Goal: Transaction & Acquisition: Subscribe to service/newsletter

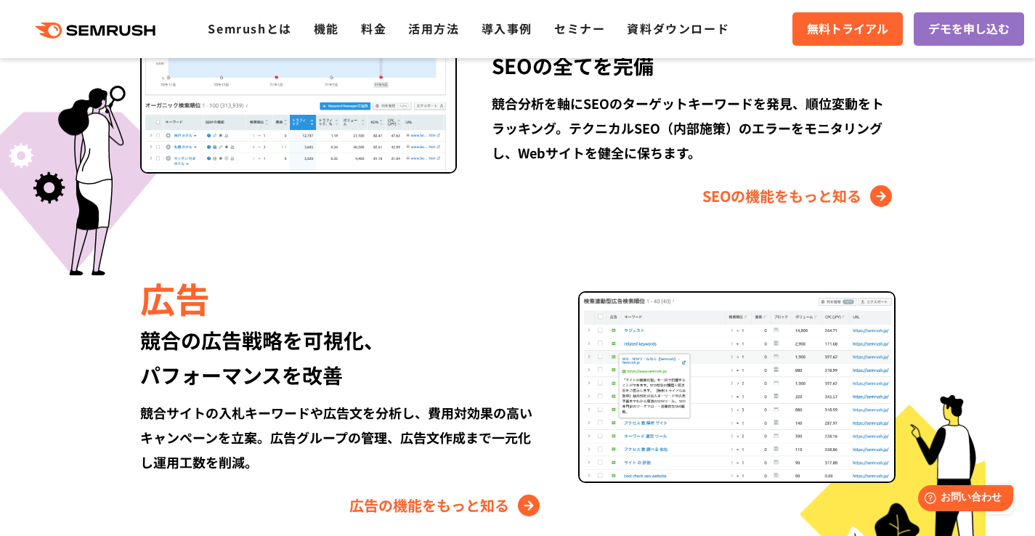
scroll to position [1520, 0]
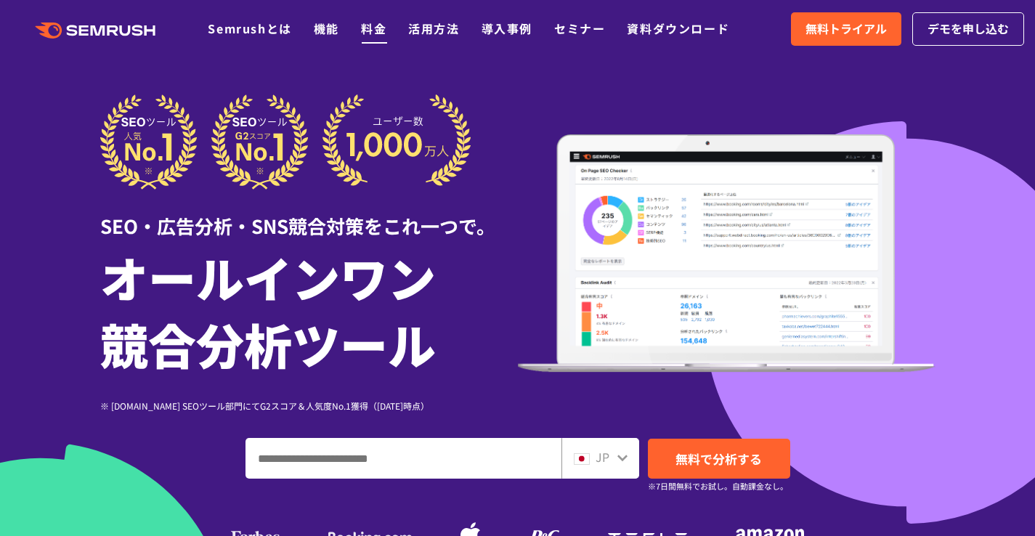
click at [379, 31] on link "料金" at bounding box center [373, 28] width 25 height 17
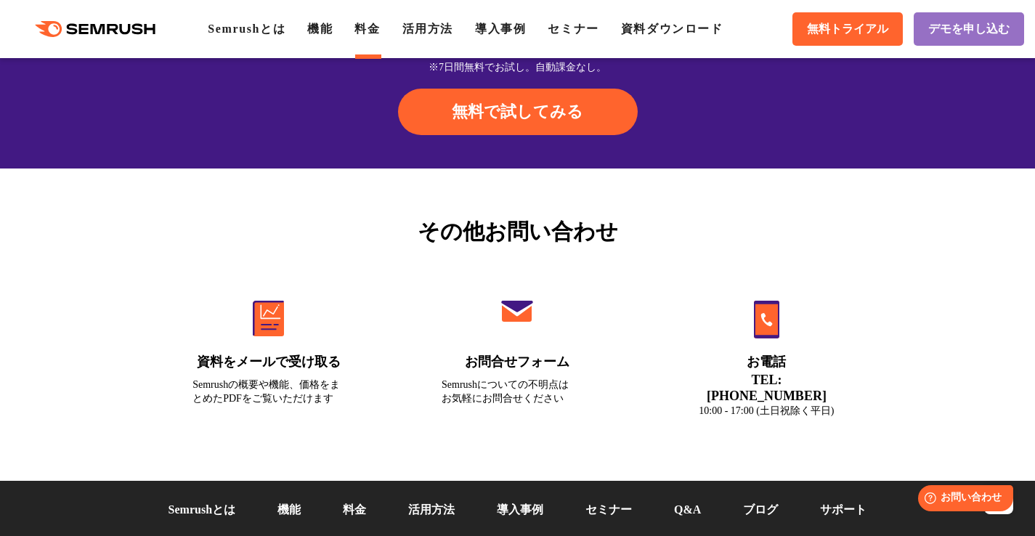
scroll to position [4726, 0]
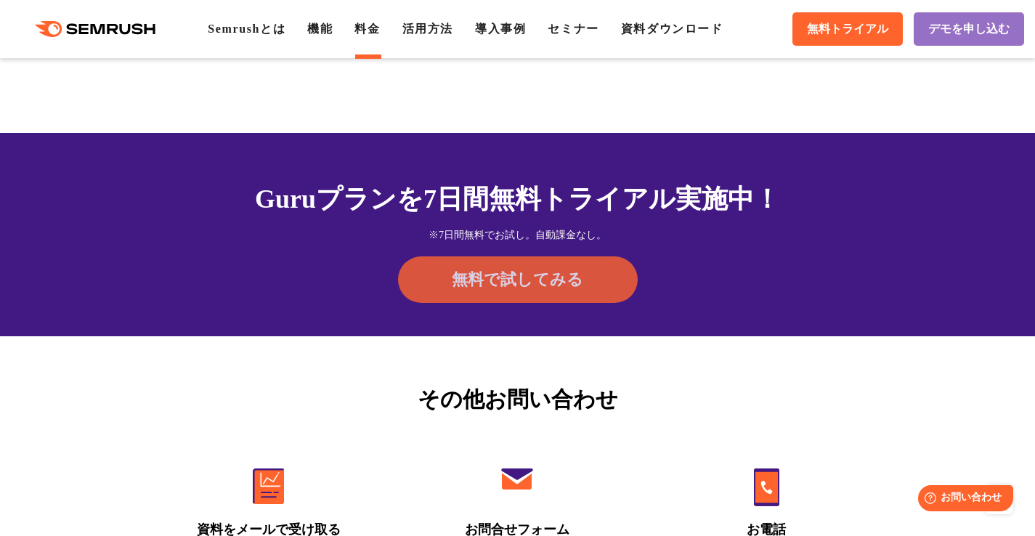
click at [522, 291] on span "無料で試してみる" at bounding box center [517, 280] width 131 height 22
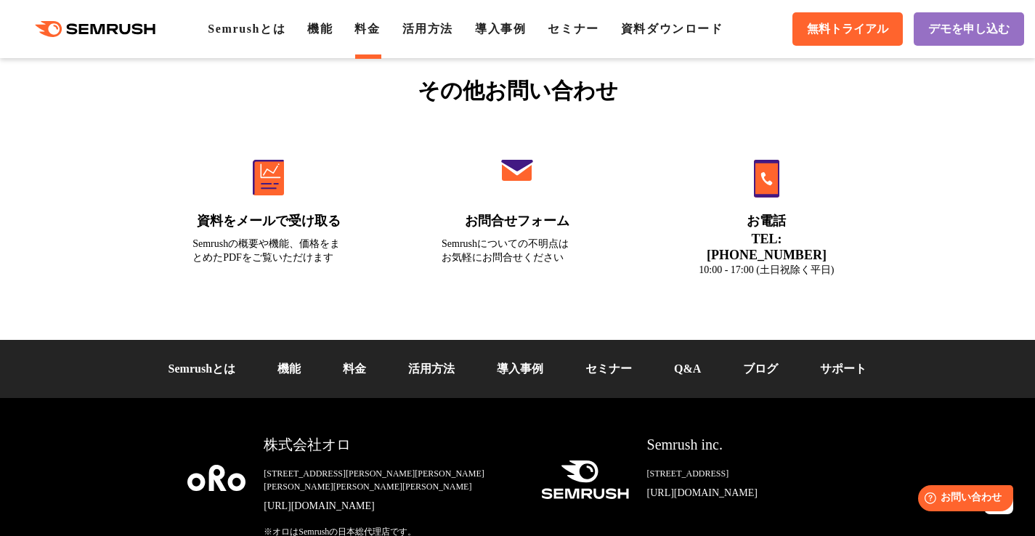
scroll to position [5145, 0]
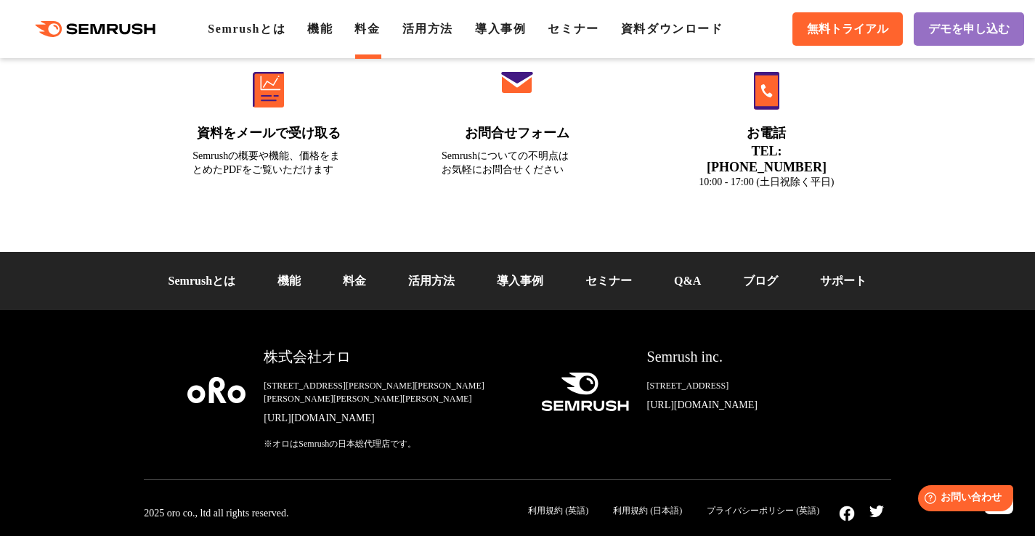
click at [342, 420] on link "[URL][DOMAIN_NAME]" at bounding box center [391, 418] width 254 height 15
